Goal: Transaction & Acquisition: Purchase product/service

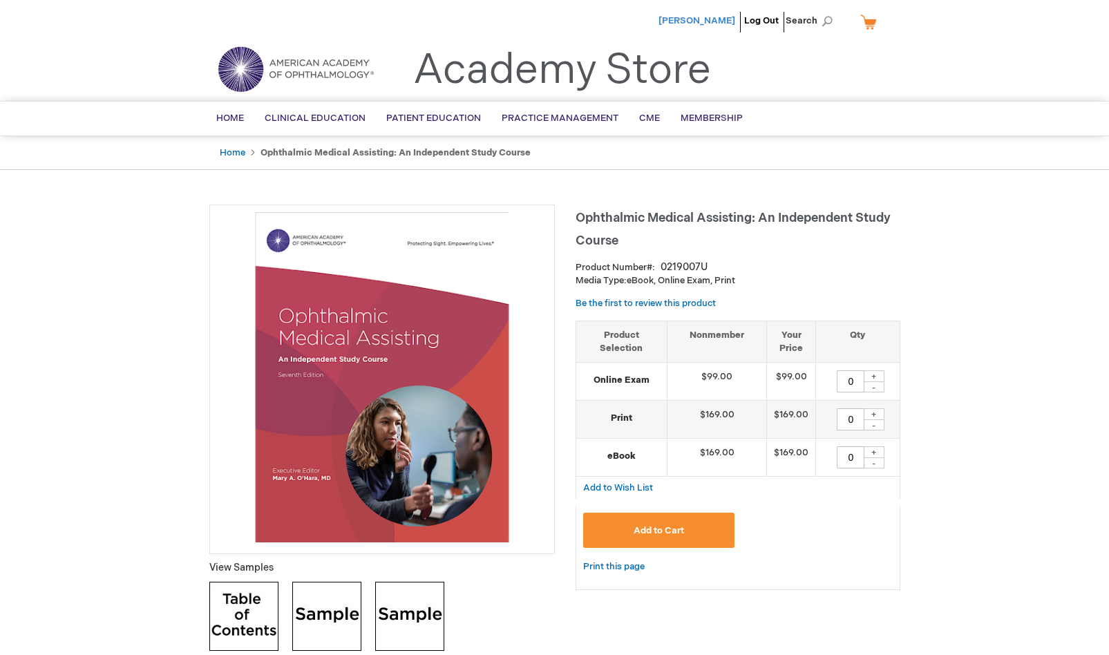
click at [732, 19] on span "[PERSON_NAME]" at bounding box center [697, 20] width 77 height 11
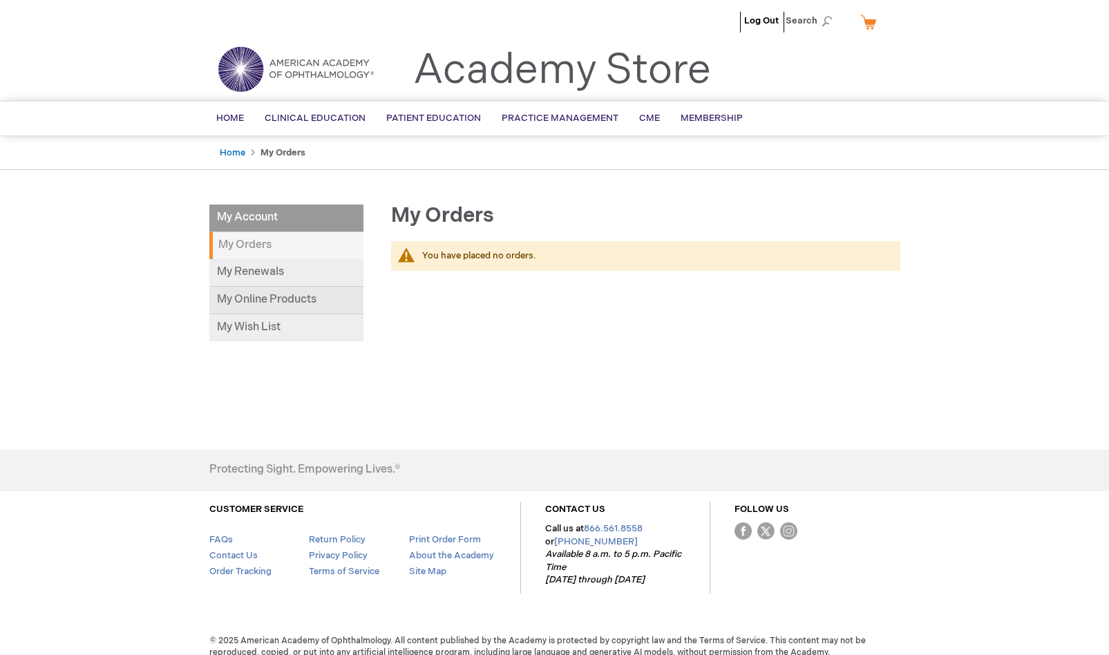
click at [275, 303] on link "My Online Products" at bounding box center [286, 301] width 154 height 28
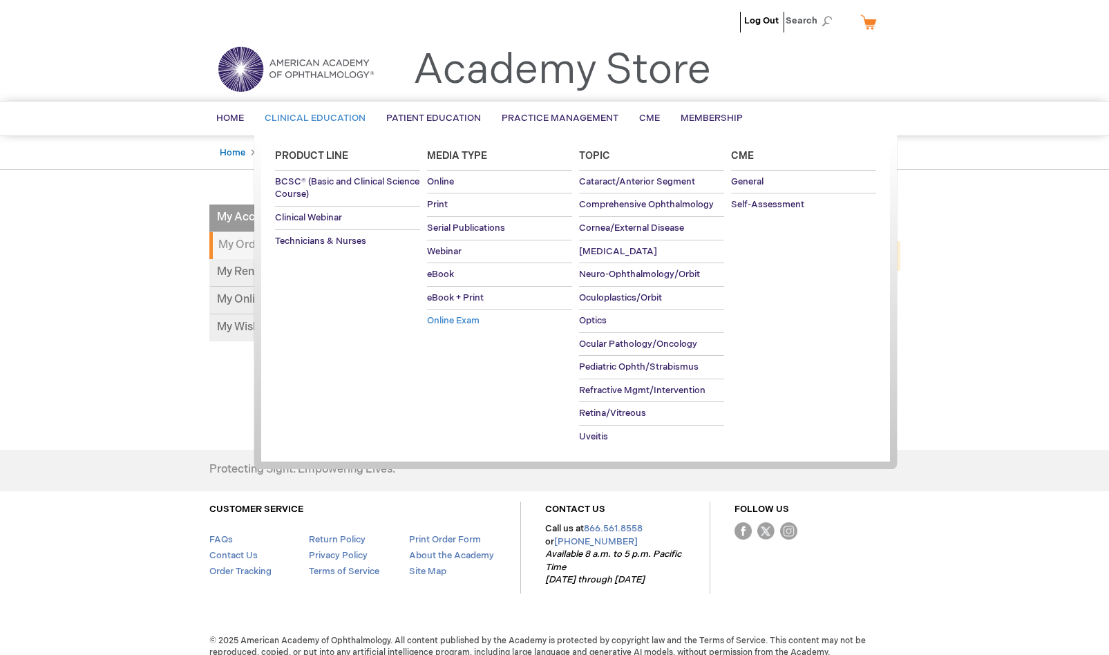
click at [461, 319] on span "Online Exam" at bounding box center [453, 320] width 53 height 11
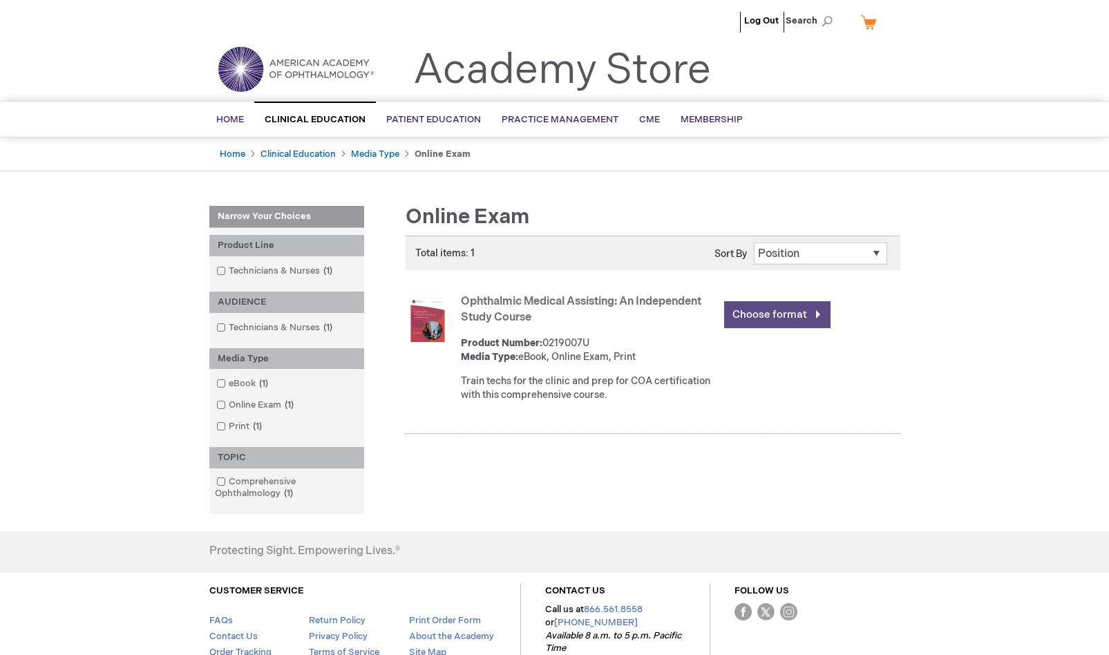
click at [757, 320] on link "Choose format" at bounding box center [777, 314] width 106 height 27
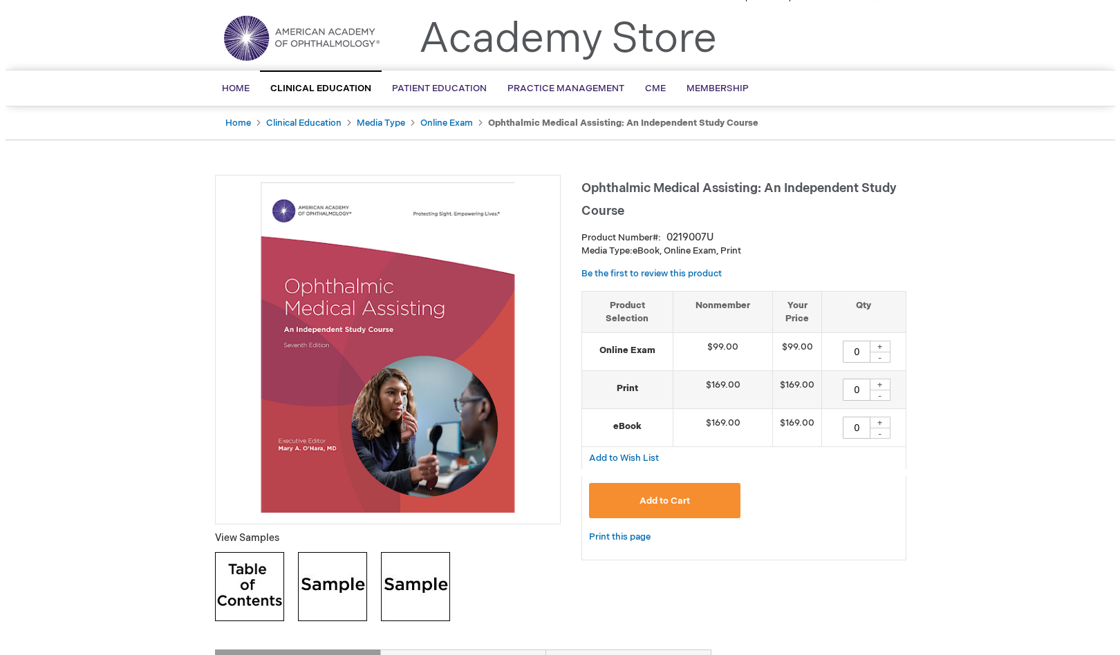
scroll to position [69, 0]
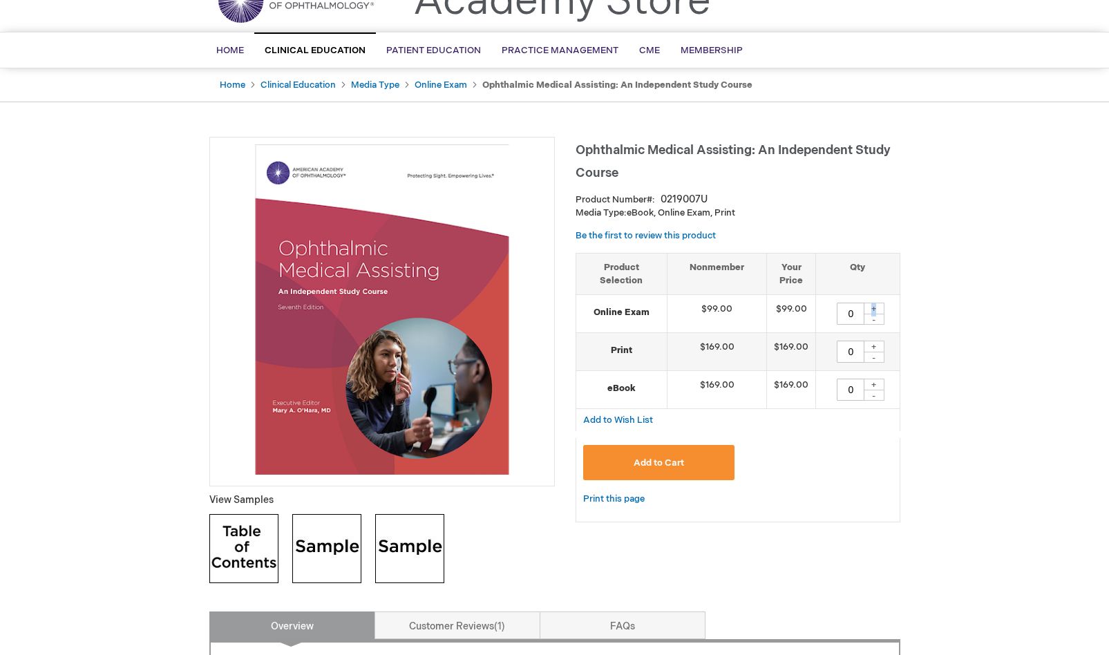
click at [879, 305] on div "+" at bounding box center [874, 309] width 21 height 12
type input "1"
click at [706, 465] on button "Add to Cart" at bounding box center [659, 462] width 152 height 35
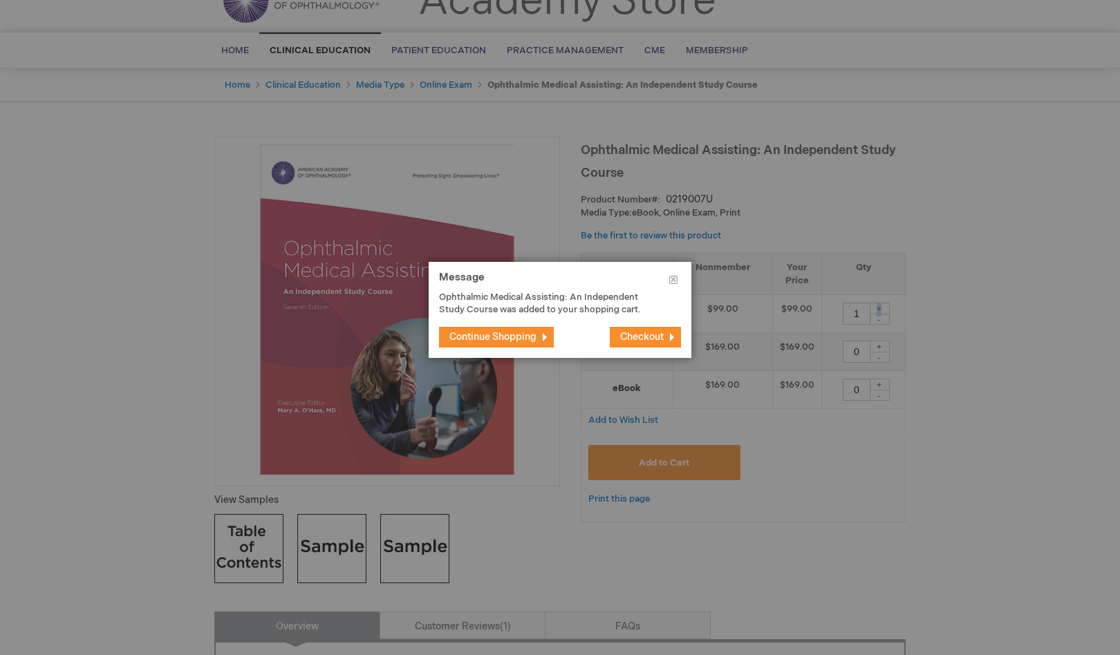
click at [635, 332] on span "Checkout" at bounding box center [642, 337] width 44 height 12
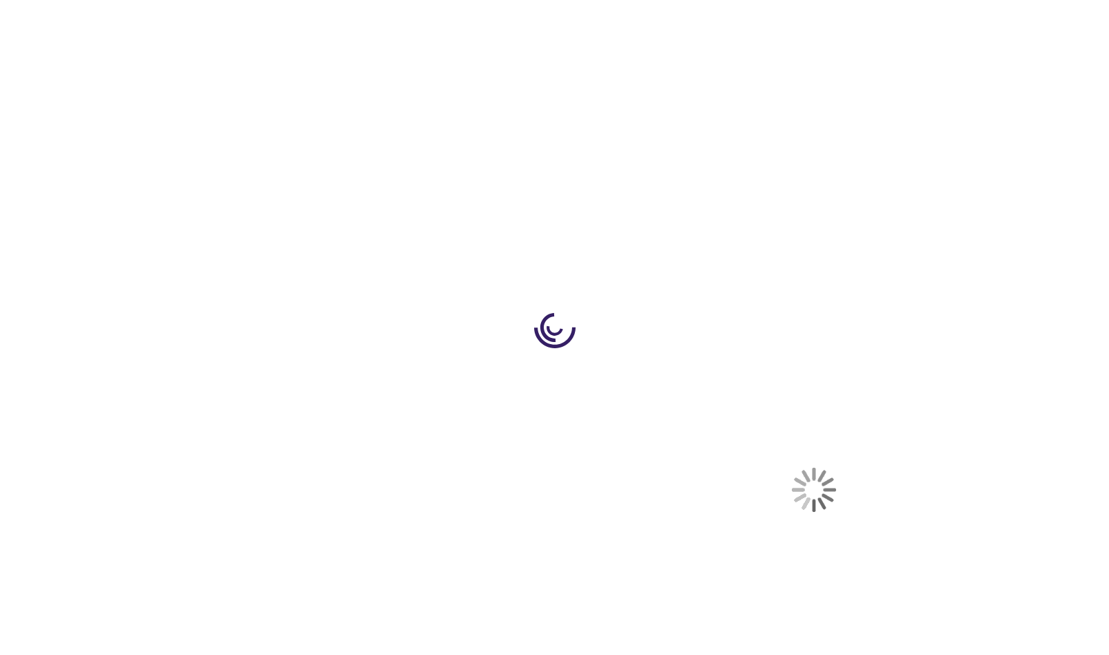
select select "US"
select select "42"
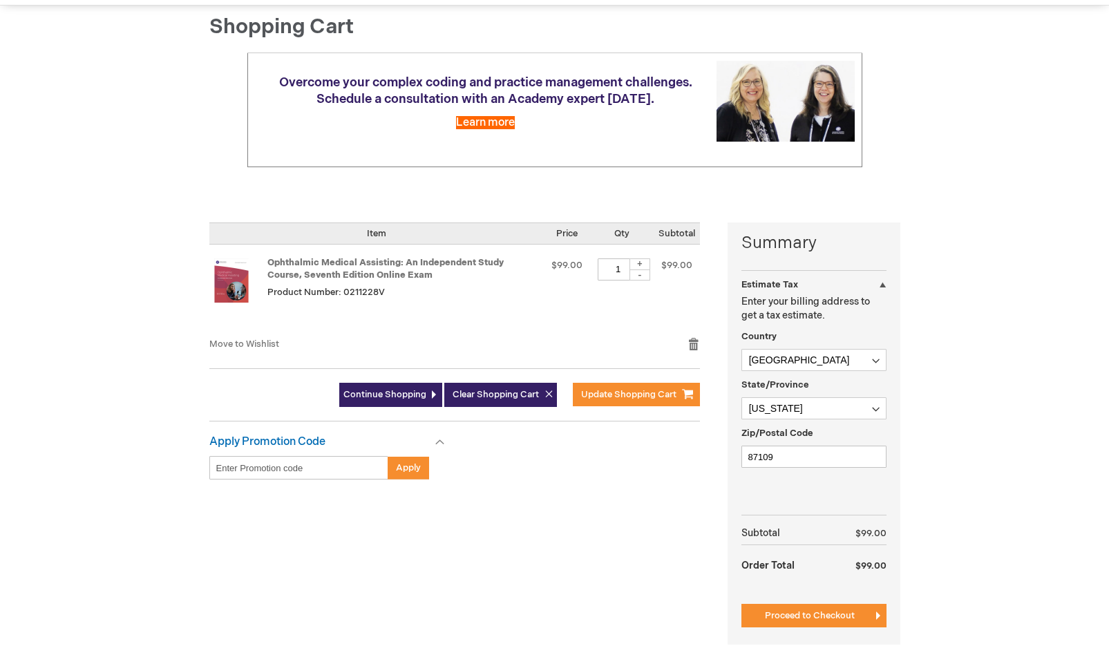
scroll to position [138, 0]
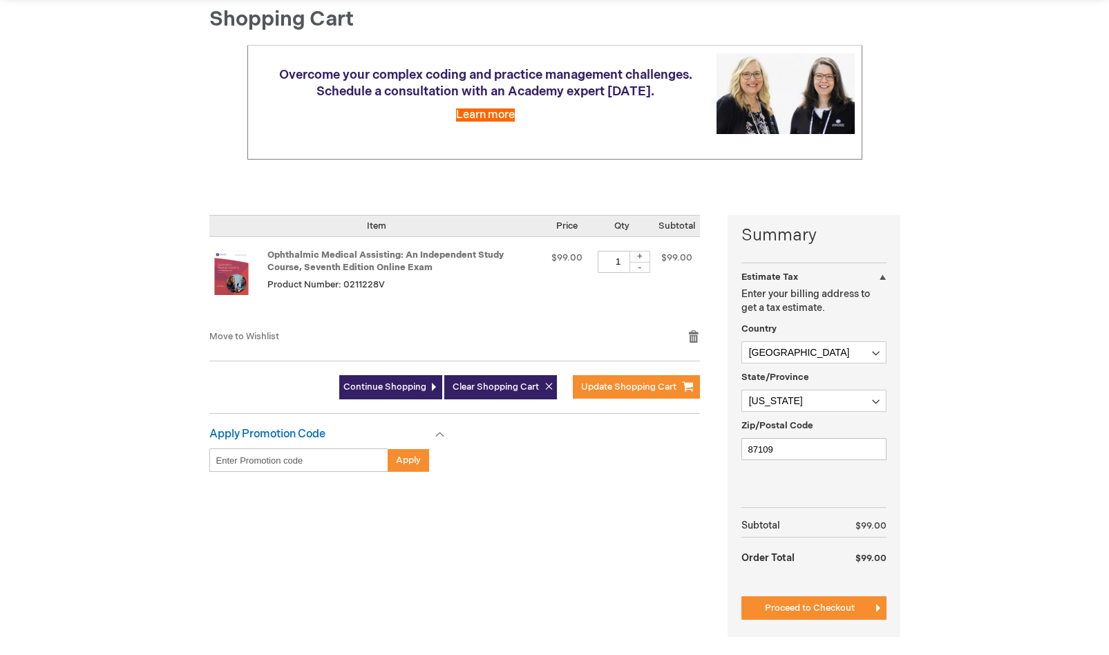
click at [253, 465] on input "Enter discount code" at bounding box center [298, 461] width 179 height 24
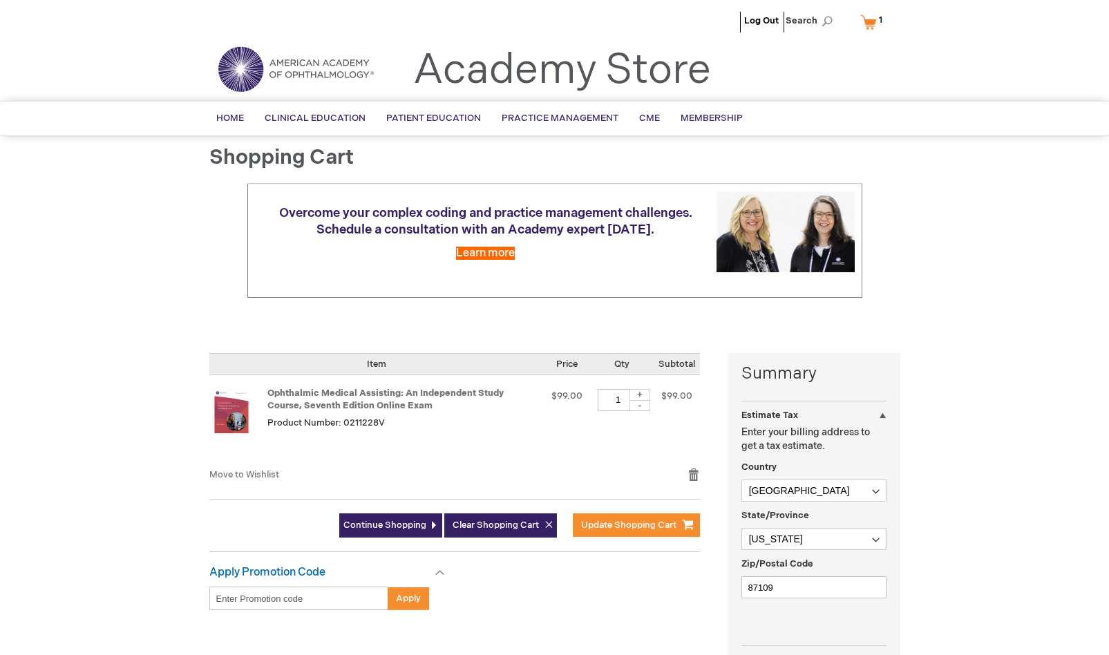
click at [874, 26] on link "My Cart 1 1 items" at bounding box center [875, 22] width 34 height 24
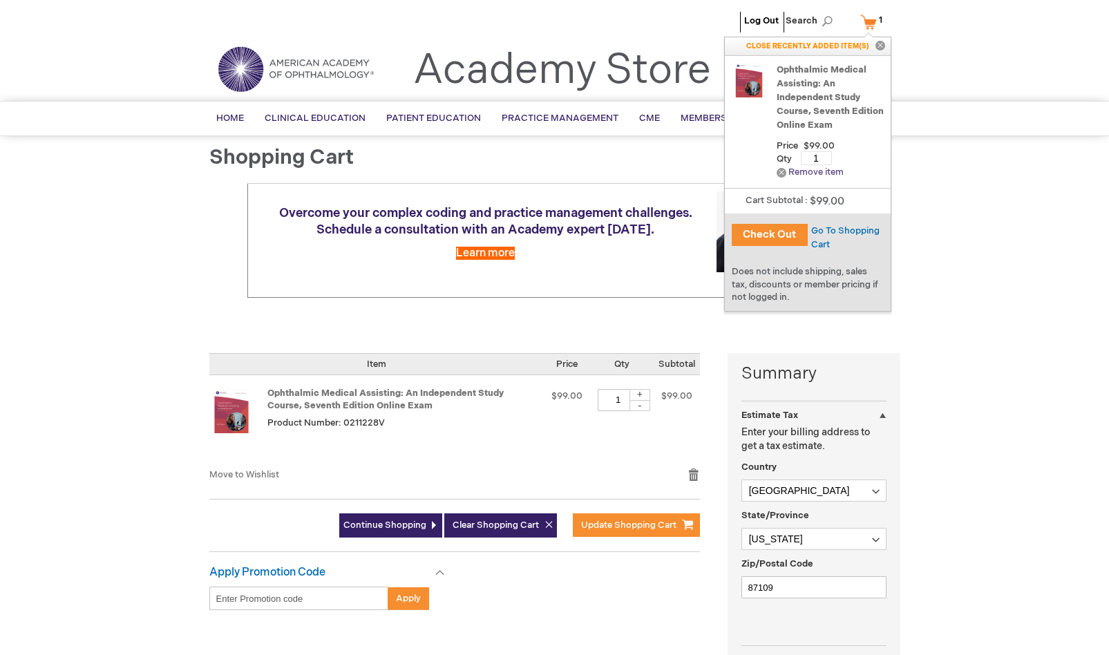
click at [814, 172] on link "Remove Remove item" at bounding box center [810, 172] width 67 height 10
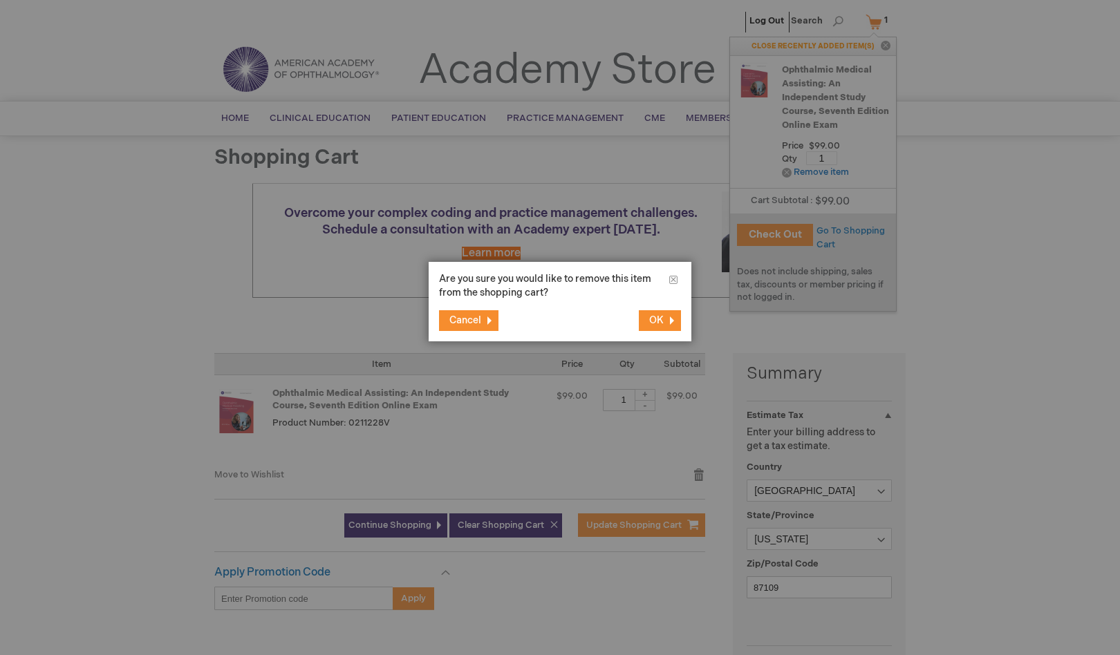
click at [659, 317] on span "OK" at bounding box center [656, 321] width 15 height 12
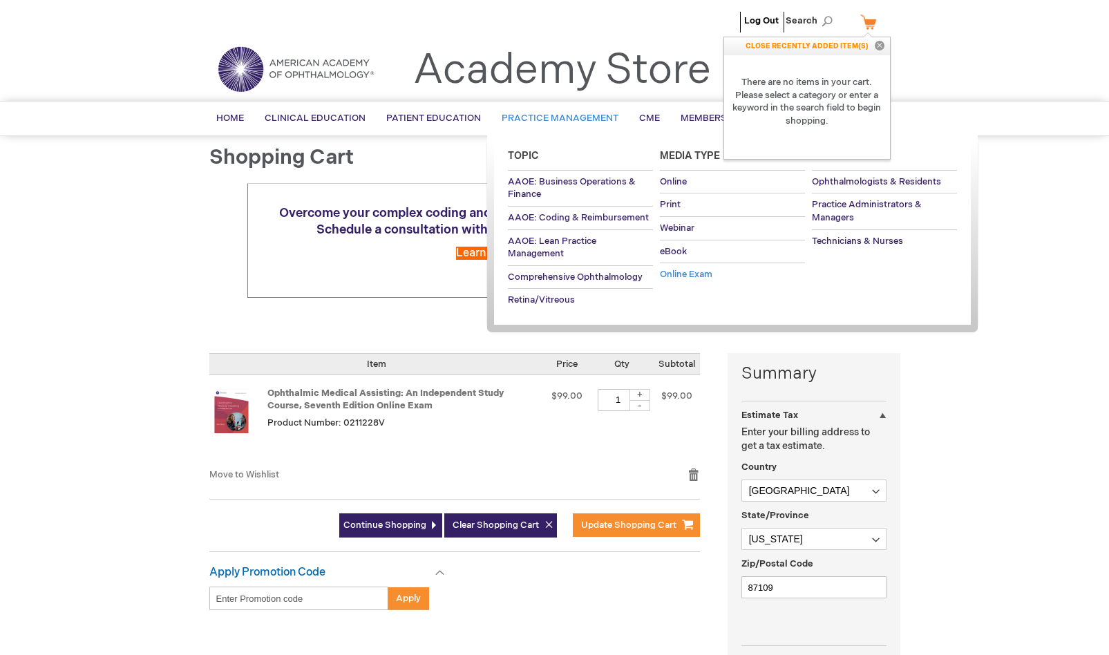
click at [695, 279] on span "Online Exam" at bounding box center [686, 274] width 53 height 11
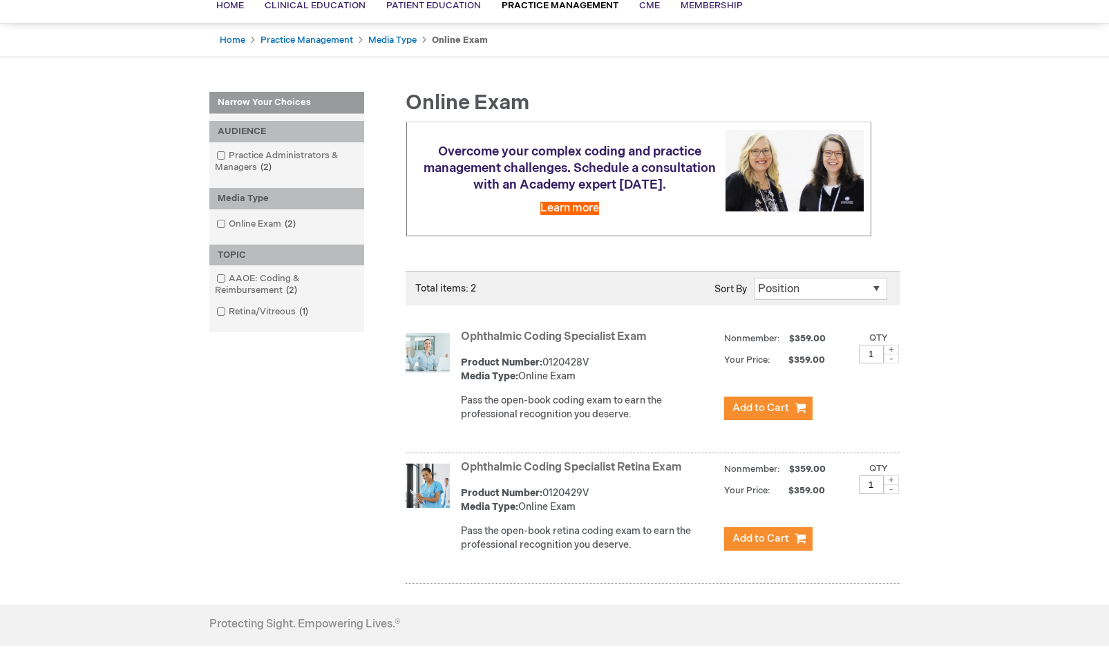
scroll to position [138, 0]
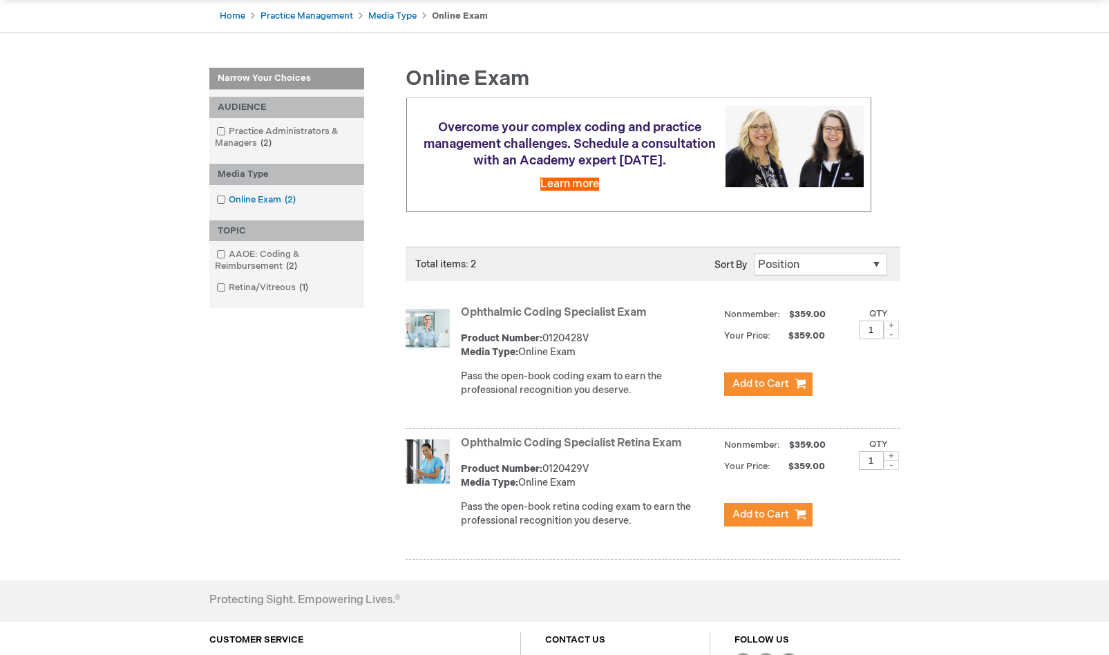
click at [277, 205] on link "Online Exam 2 items" at bounding box center [257, 200] width 88 height 13
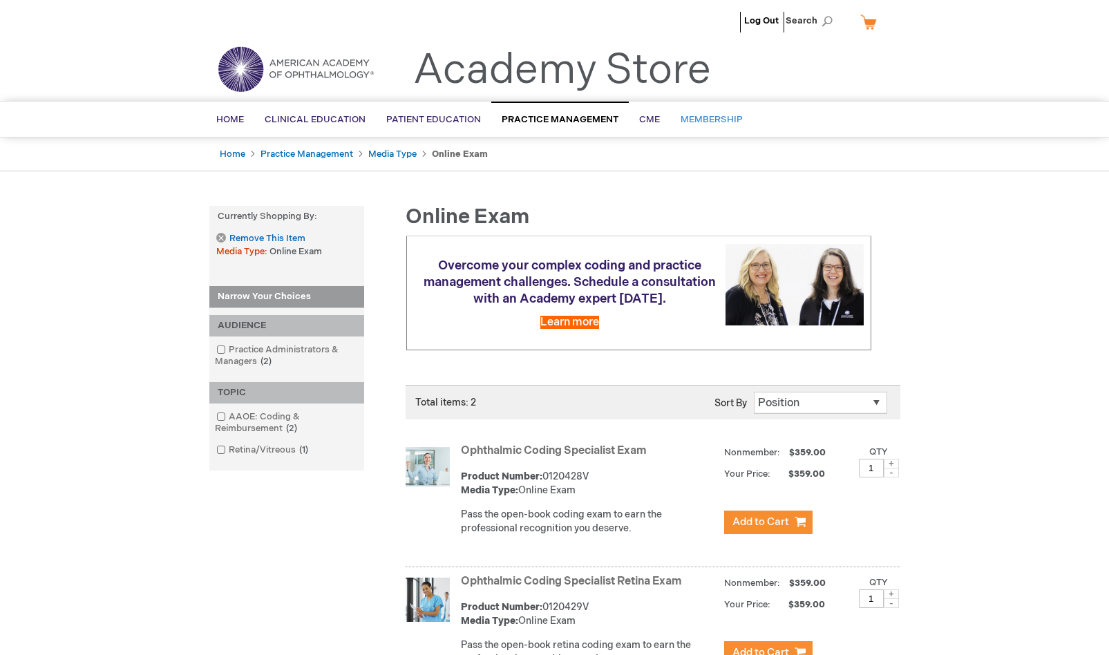
click at [697, 117] on span "Membership" at bounding box center [712, 119] width 62 height 11
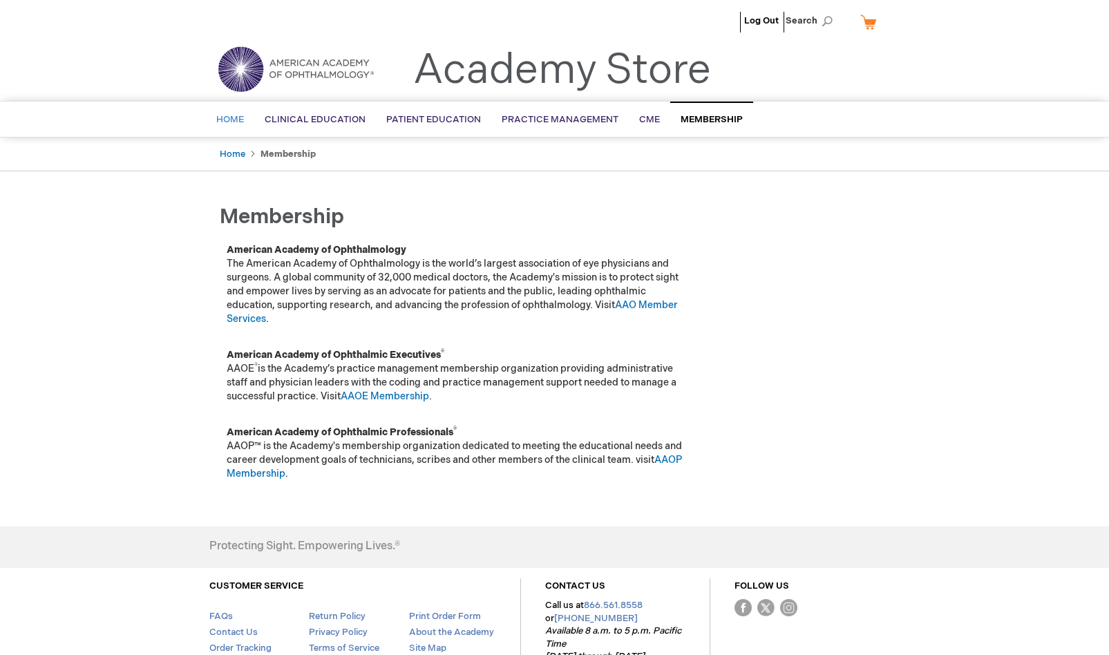
click at [241, 121] on span "Home" at bounding box center [230, 119] width 28 height 11
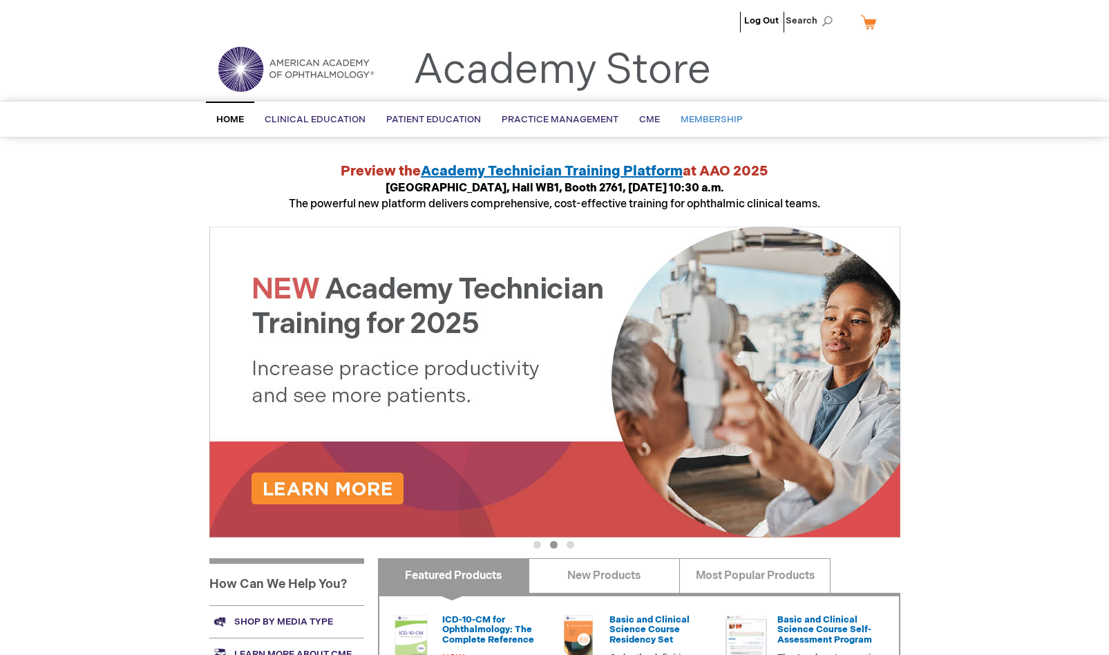
click at [710, 114] on span "Membership" at bounding box center [712, 119] width 62 height 11
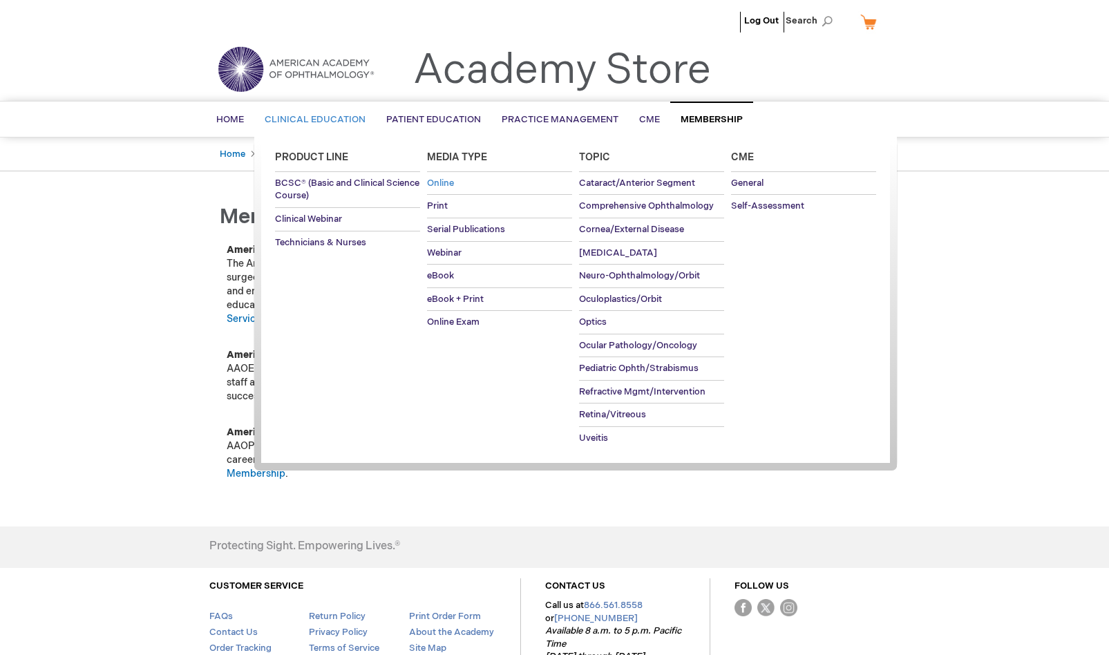
click at [442, 175] on link "Online" at bounding box center [499, 183] width 145 height 23
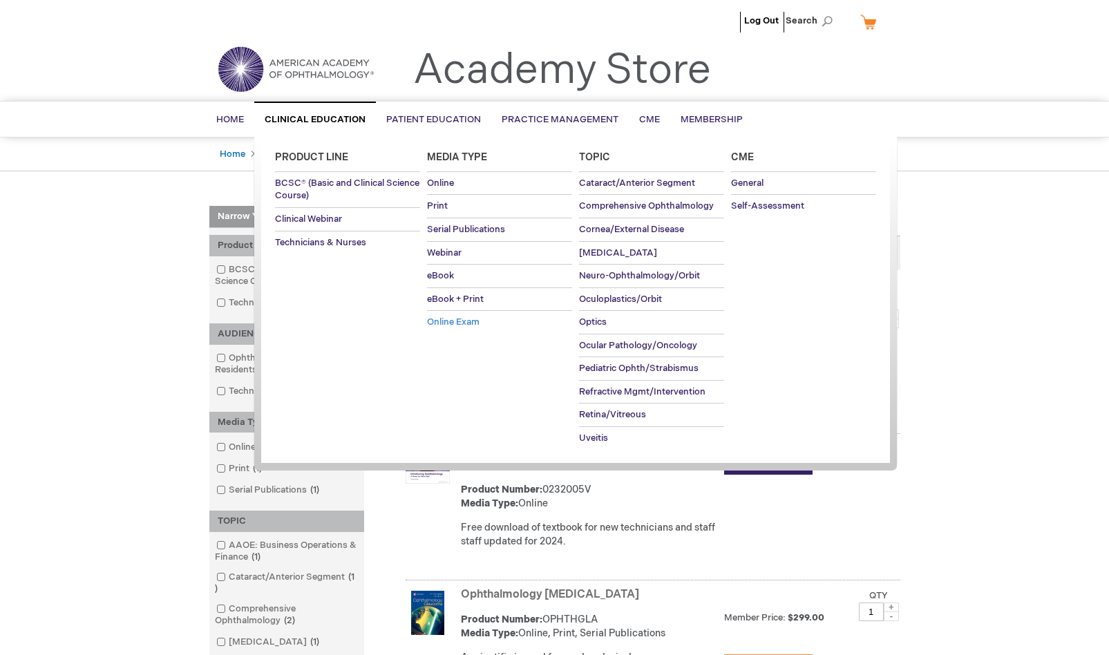
click at [470, 319] on span "Online Exam" at bounding box center [453, 322] width 53 height 11
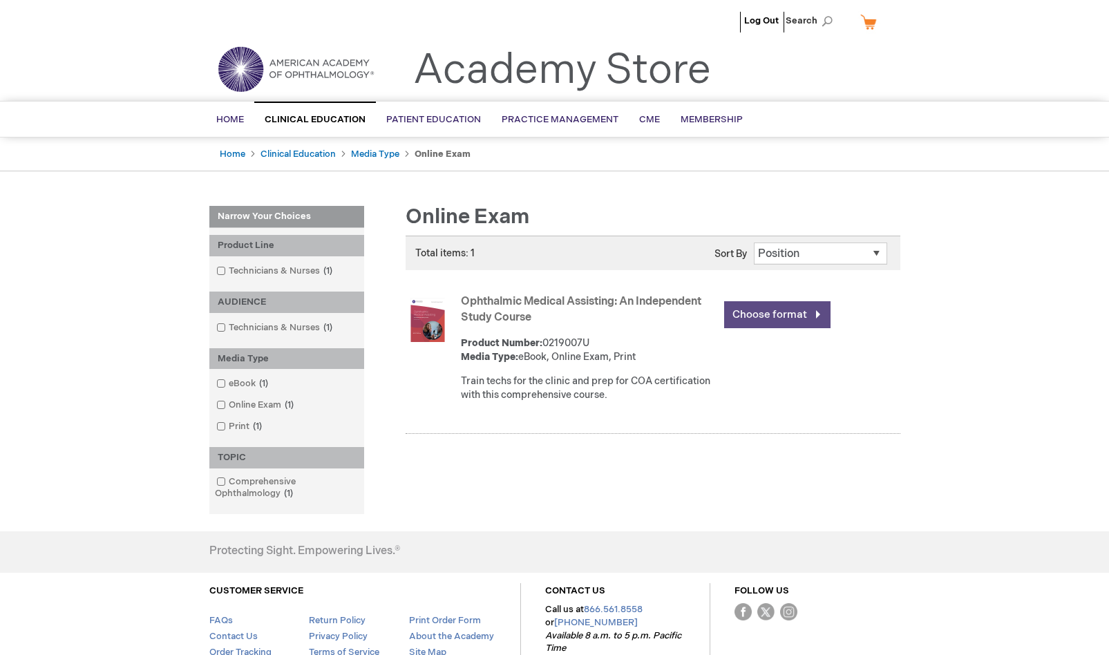
click at [747, 318] on link "Choose format" at bounding box center [777, 314] width 106 height 27
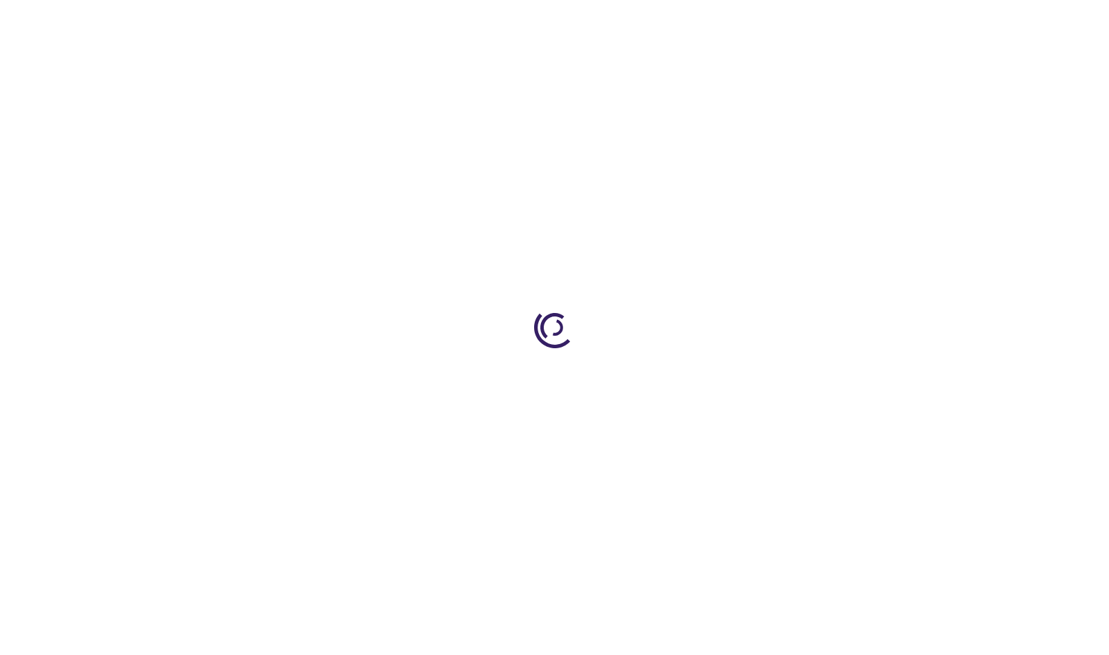
type input "0"
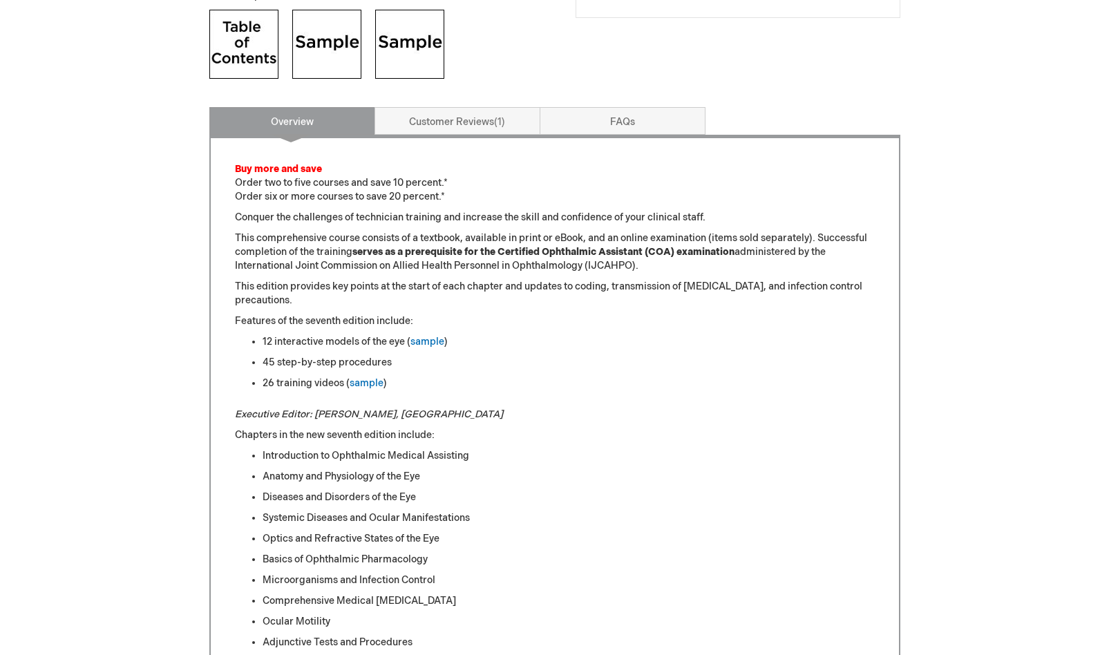
scroll to position [415, 0]
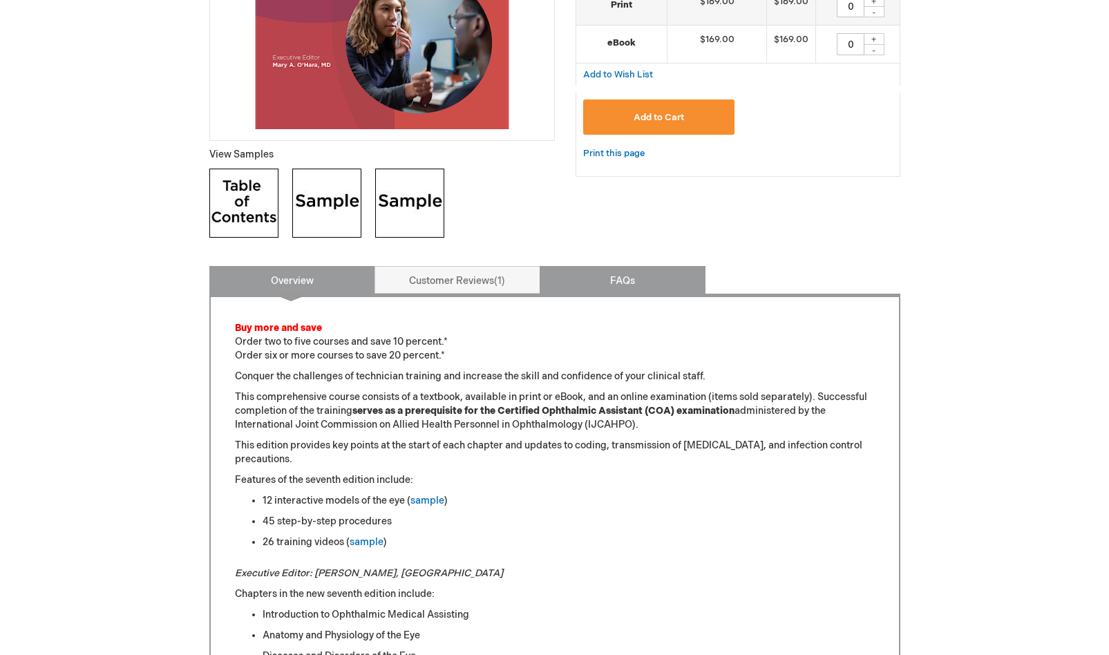
click at [651, 282] on link "FAQs" at bounding box center [623, 280] width 166 height 28
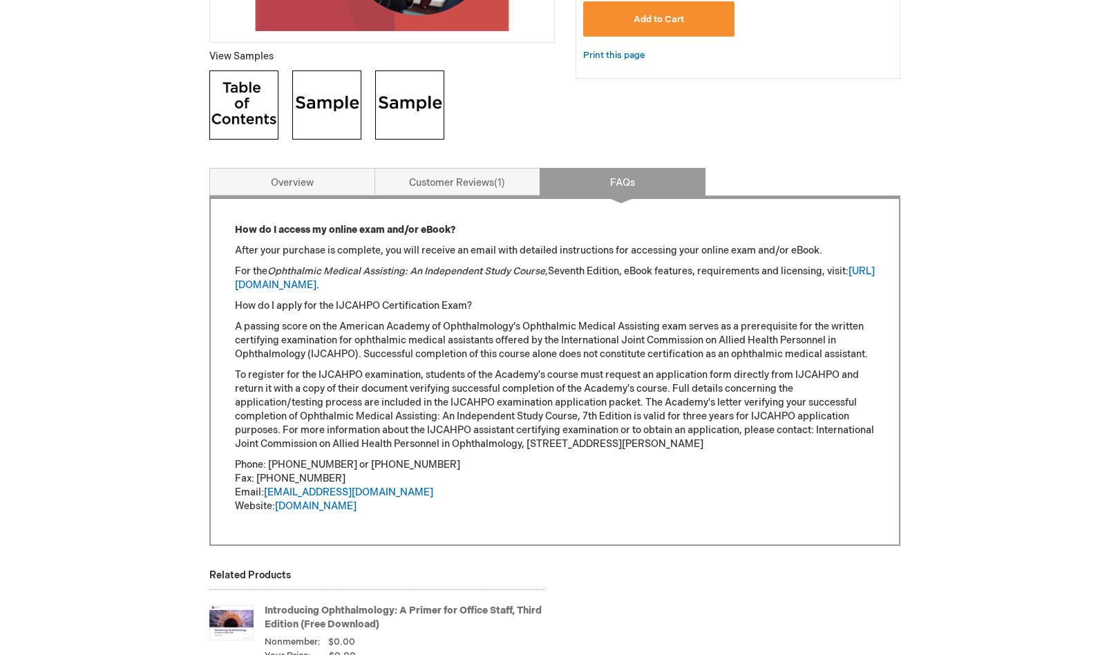
scroll to position [553, 0]
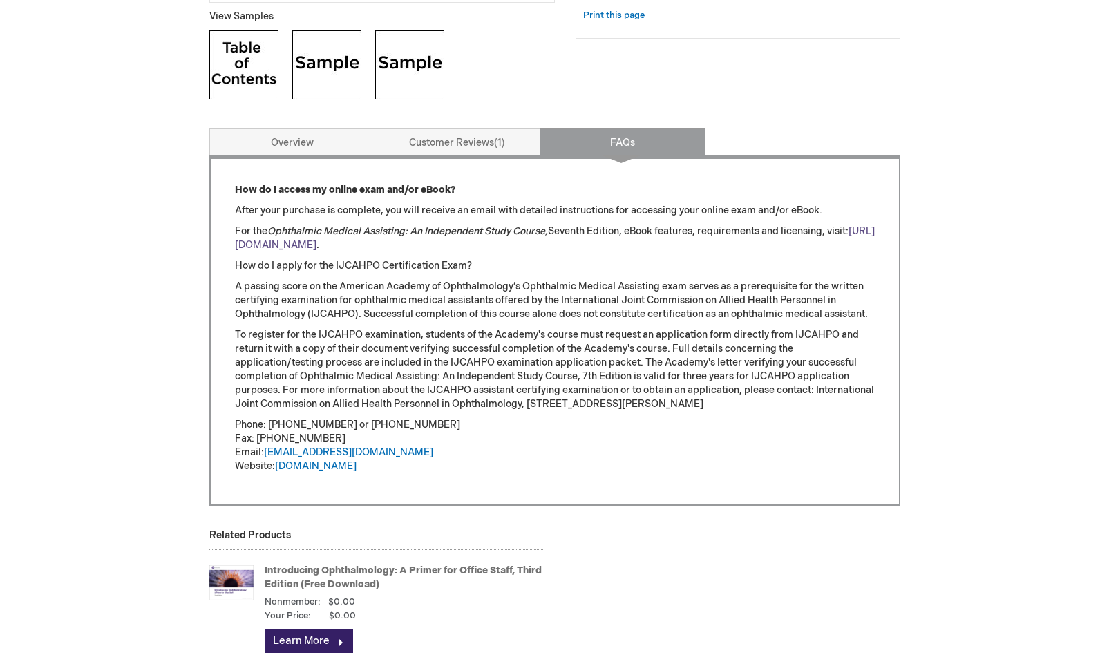
click at [346, 244] on link "[URL][DOMAIN_NAME]" at bounding box center [555, 238] width 640 height 26
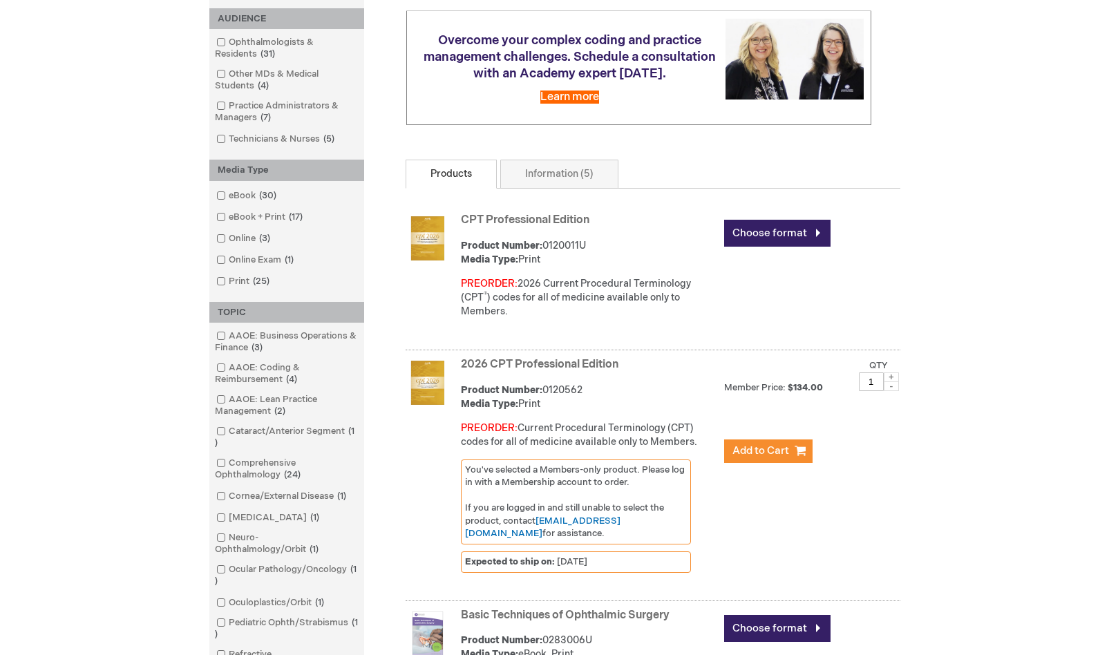
scroll to position [346, 0]
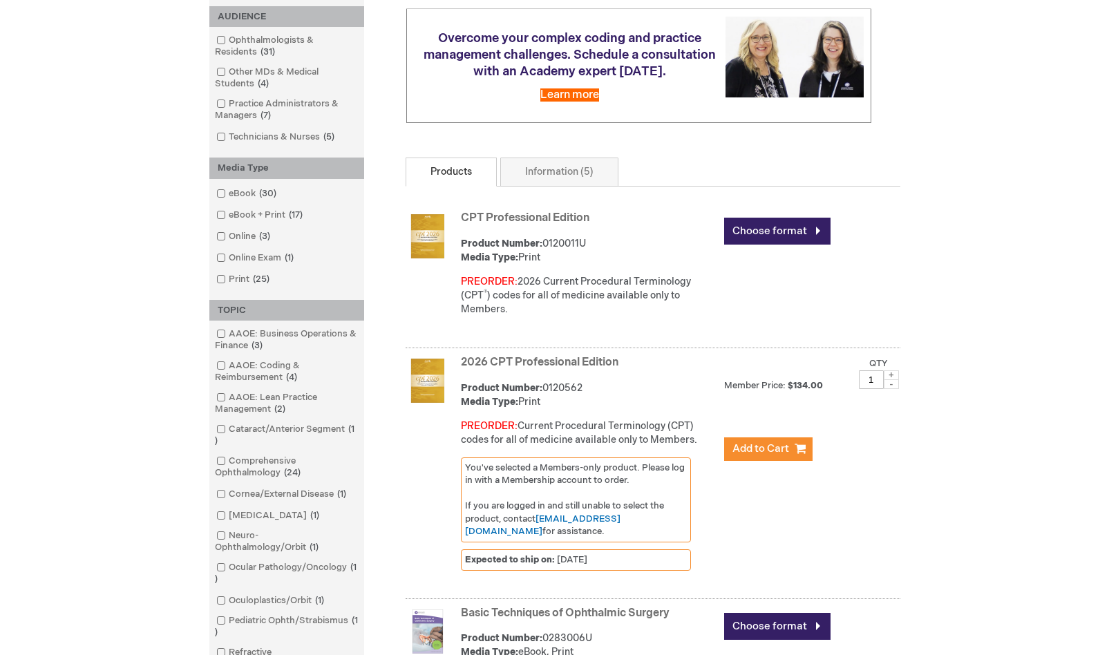
click at [239, 254] on link "Online Exam 1 item" at bounding box center [256, 258] width 86 height 13
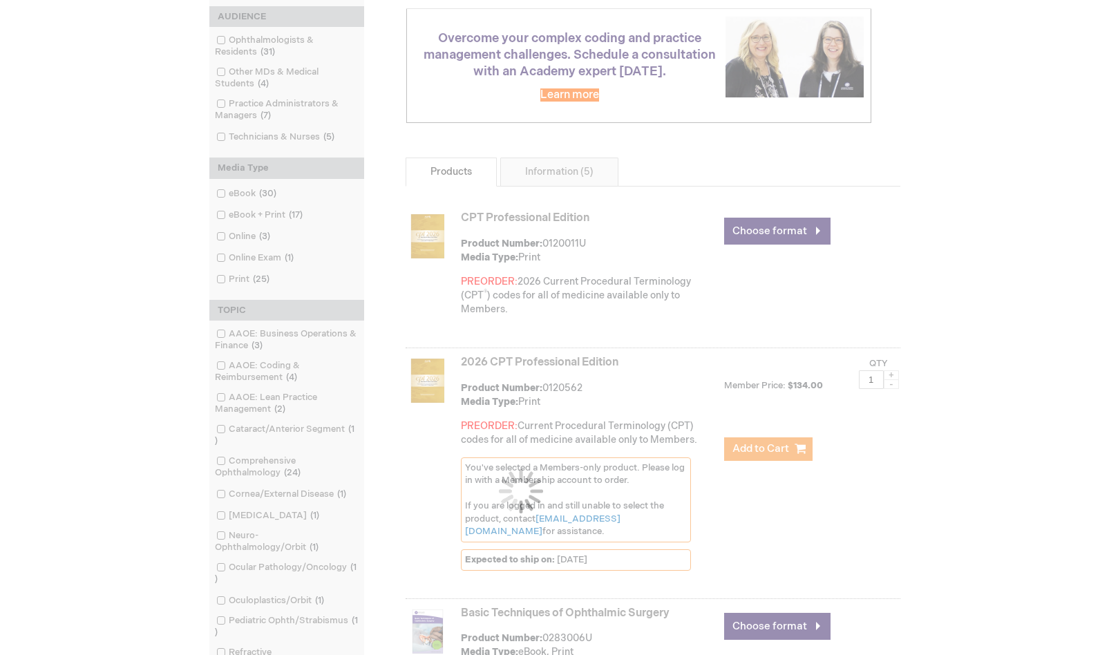
scroll to position [246, 0]
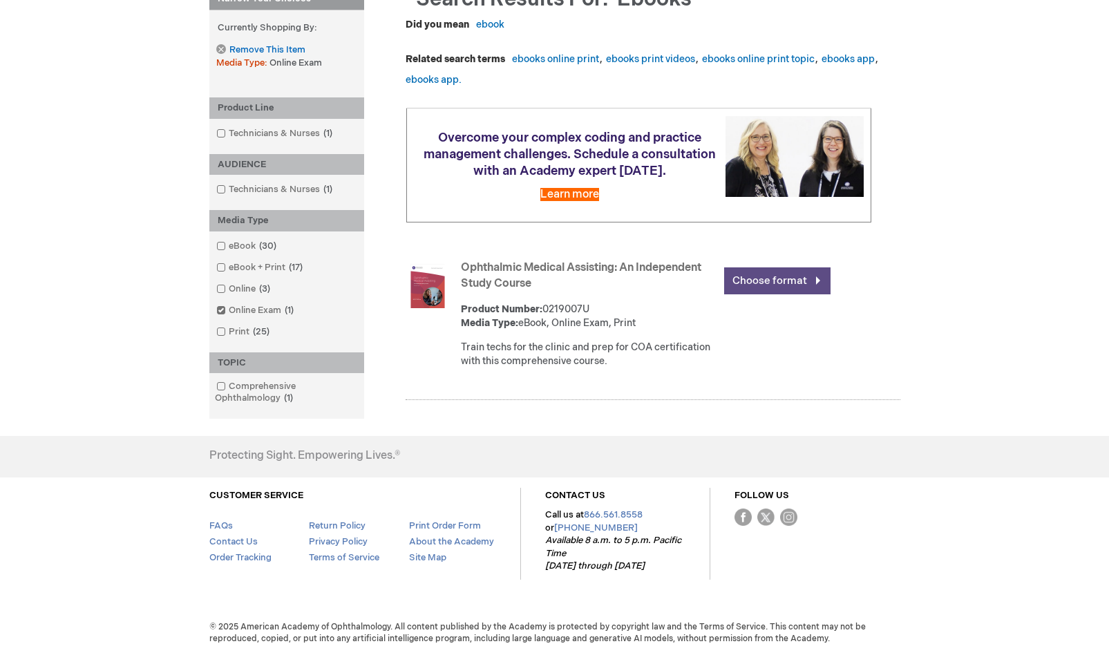
click at [778, 283] on link "Choose format" at bounding box center [777, 281] width 106 height 27
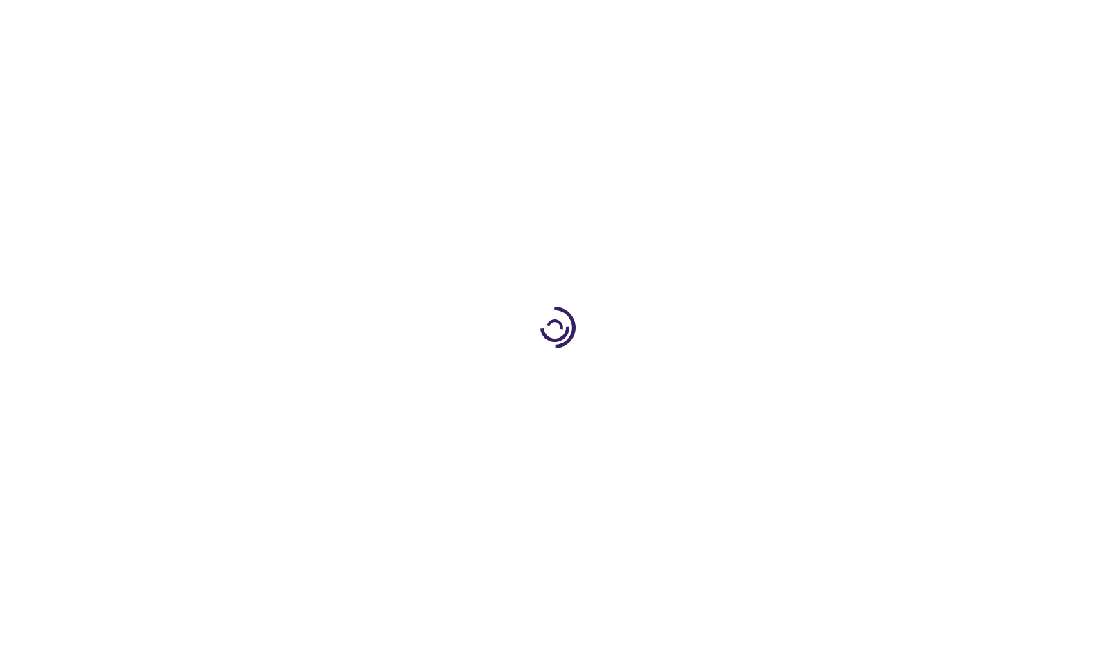
type input "0"
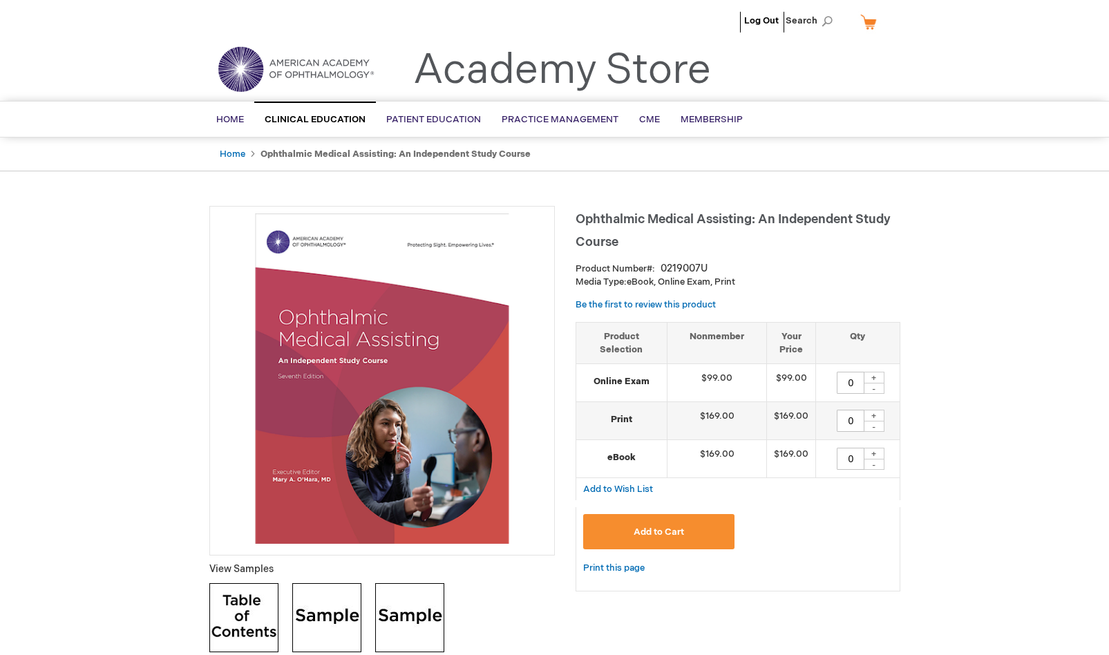
click at [872, 378] on div "+" at bounding box center [874, 378] width 21 height 12
type input "1"
click at [706, 533] on button "Add to Cart" at bounding box center [659, 531] width 152 height 35
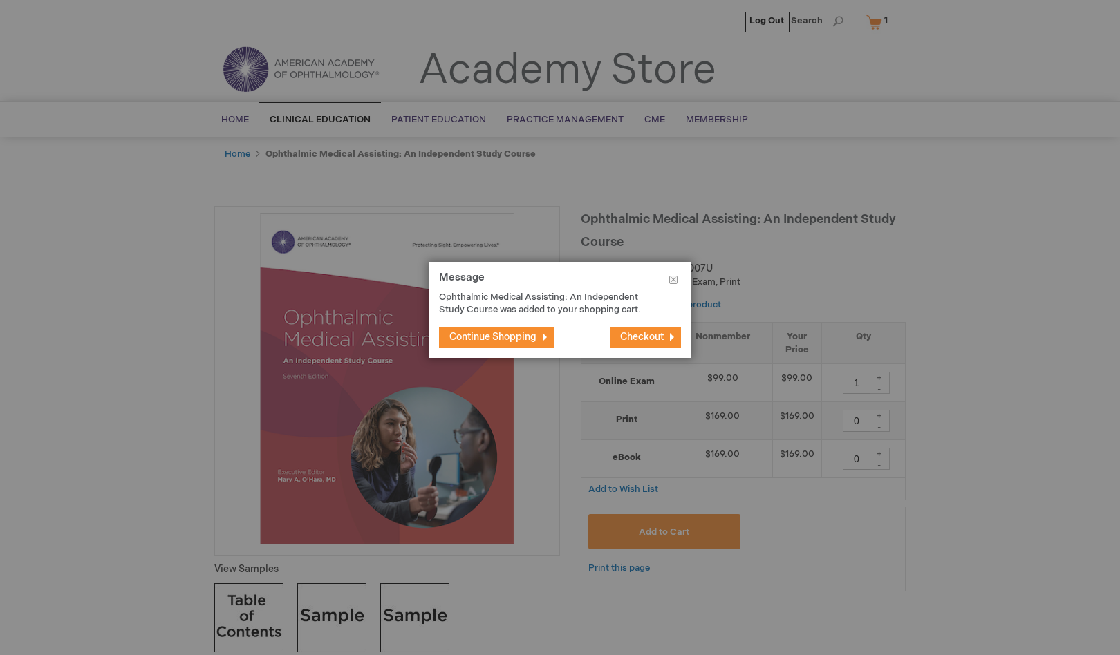
click at [627, 332] on span "Checkout" at bounding box center [642, 337] width 44 height 12
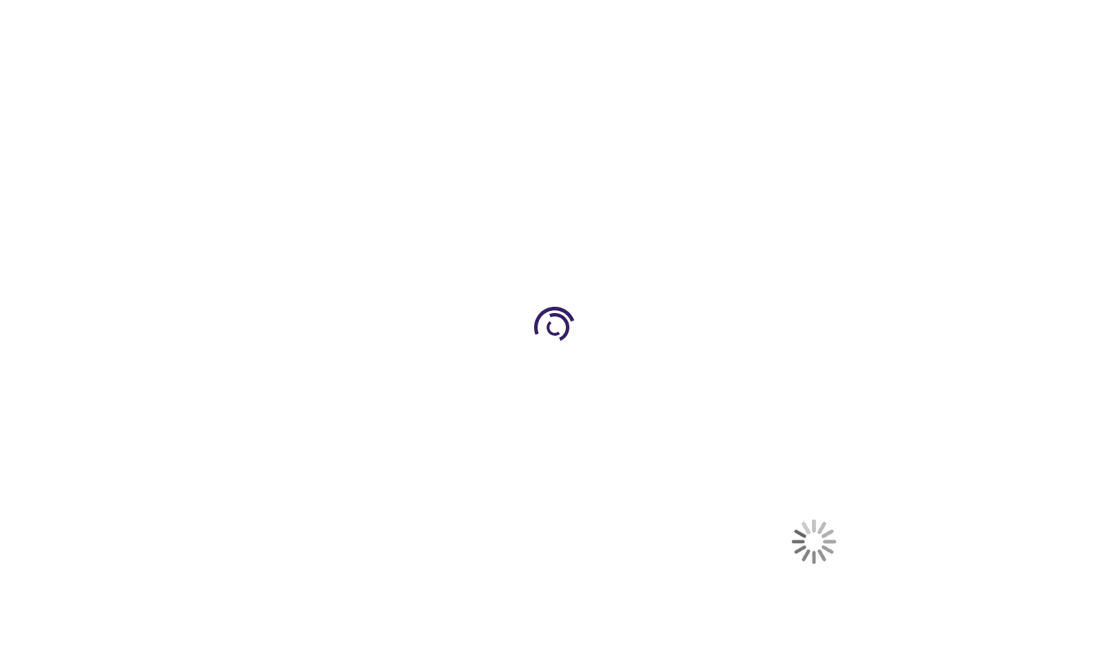
select select "US"
select select "42"
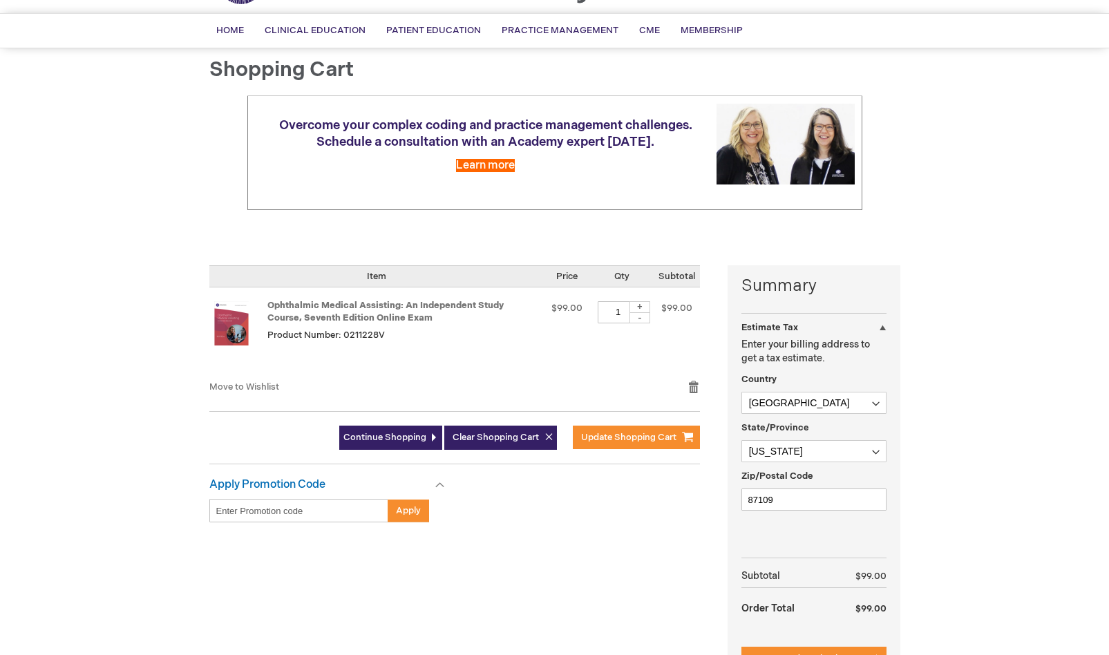
scroll to position [207, 0]
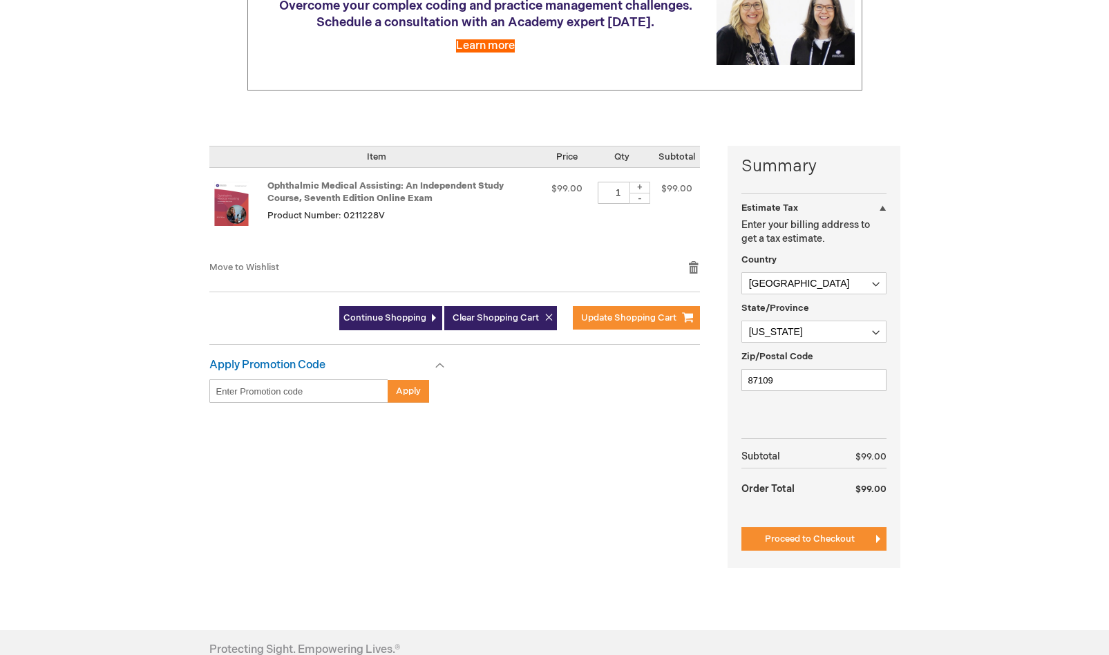
click at [319, 393] on input "Enter discount code" at bounding box center [298, 391] width 179 height 24
type input "3mdzH2aTllCu9xzj6Dw8U5"
click at [421, 386] on button "Apply" at bounding box center [408, 391] width 41 height 24
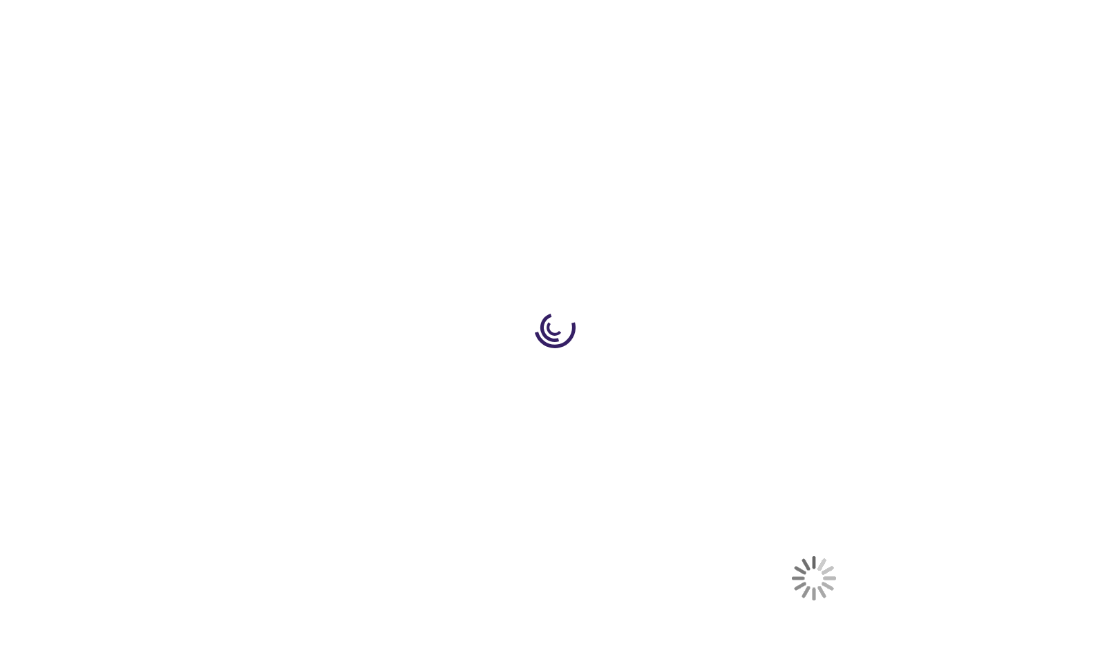
select select "US"
select select "42"
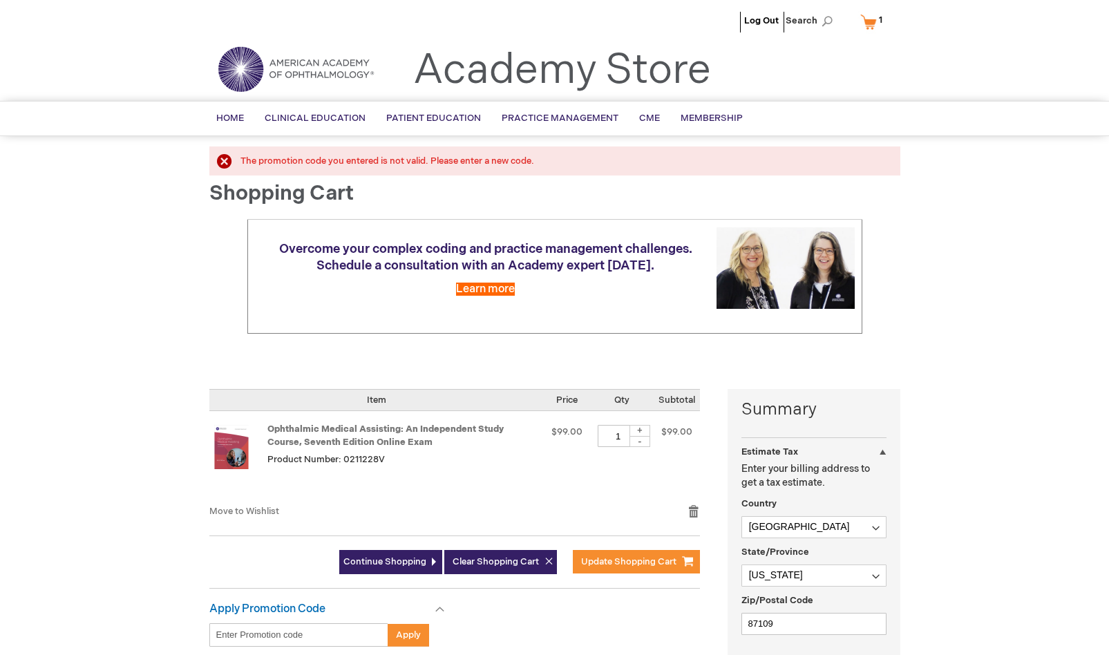
click at [316, 84] on img at bounding box center [296, 69] width 166 height 50
